Goal: Task Accomplishment & Management: Use online tool/utility

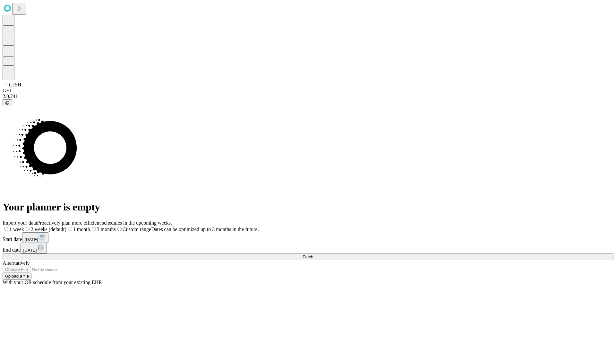
click at [313, 254] on span "Fetch" at bounding box center [308, 256] width 11 height 5
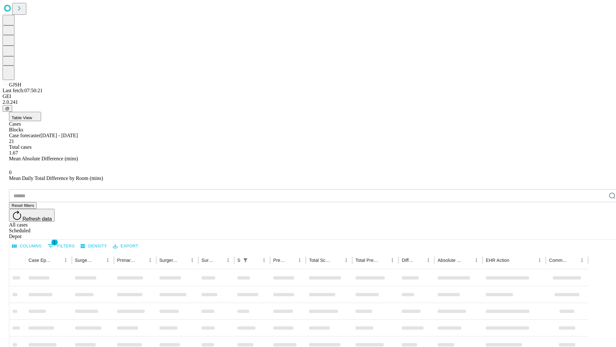
click at [599, 233] on div "Depot" at bounding box center [314, 236] width 611 height 6
